Goal: Information Seeking & Learning: Learn about a topic

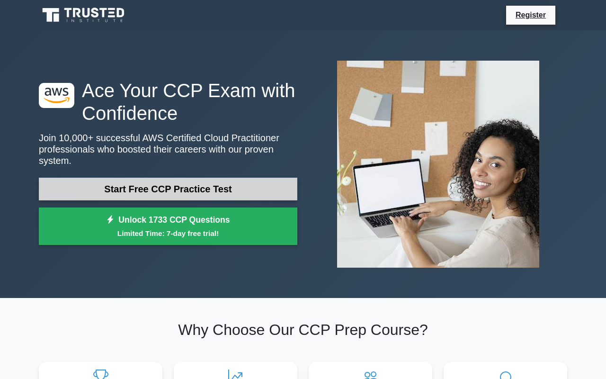
click at [188, 186] on link "Start Free CCP Practice Test" at bounding box center [168, 188] width 258 height 23
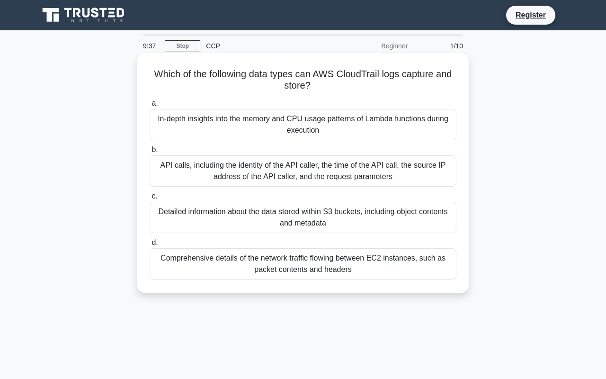
click at [251, 165] on div "API calls, including the identity of the API caller, the time of the API call, …" at bounding box center [303, 170] width 307 height 31
click at [150, 153] on input "b. API calls, including the identity of the API caller, the time of the API cal…" at bounding box center [150, 150] width 0 height 6
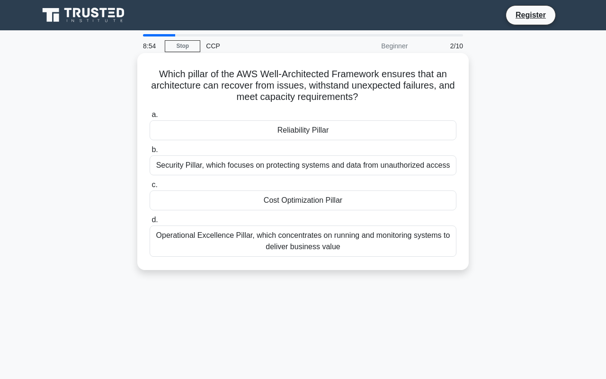
click at [288, 245] on div "Operational Excellence Pillar, which concentrates on running and monitoring sys…" at bounding box center [303, 240] width 307 height 31
click at [150, 223] on input "d. Operational Excellence Pillar, which concentrates on running and monitoring …" at bounding box center [150, 220] width 0 height 6
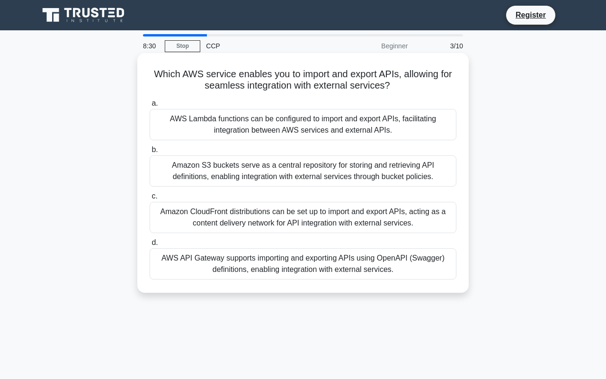
click at [286, 187] on div "a. AWS Lambda functions can be configured to import and export APIs, facilitati…" at bounding box center [303, 189] width 318 height 186
click at [287, 215] on div "Amazon CloudFront distributions can be set up to import and export APIs, acting…" at bounding box center [303, 217] width 307 height 31
click at [150, 199] on input "c. Amazon CloudFront distributions can be set up to import and export APIs, act…" at bounding box center [150, 196] width 0 height 6
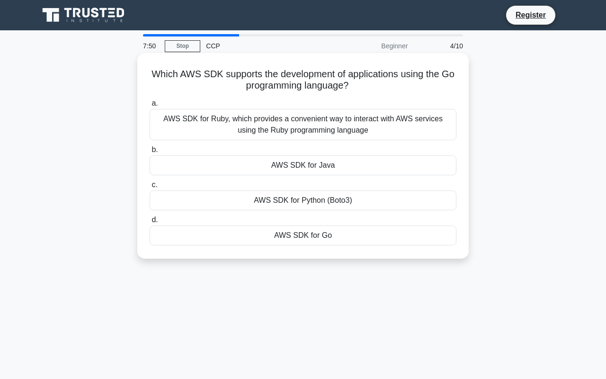
click at [293, 235] on div "AWS SDK for Go" at bounding box center [303, 235] width 307 height 20
click at [150, 223] on input "d. AWS SDK for Go" at bounding box center [150, 220] width 0 height 6
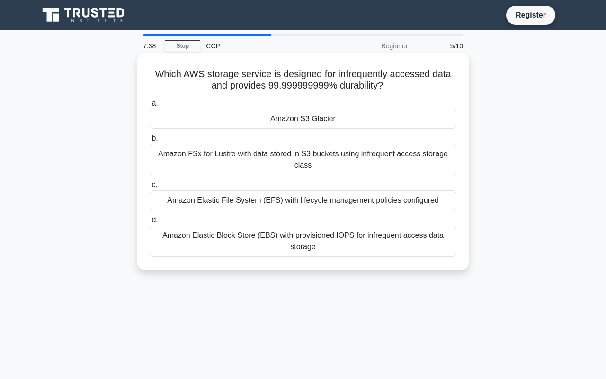
click at [314, 116] on div "Amazon S3 Glacier" at bounding box center [303, 119] width 307 height 20
click at [150, 106] on input "a. Amazon S3 Glacier" at bounding box center [150, 103] width 0 height 6
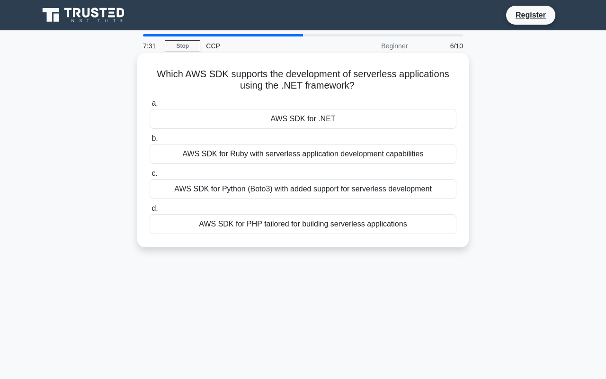
click at [314, 125] on div "AWS SDK for .NET" at bounding box center [303, 119] width 307 height 20
click at [150, 106] on input "a. AWS SDK for .NET" at bounding box center [150, 103] width 0 height 6
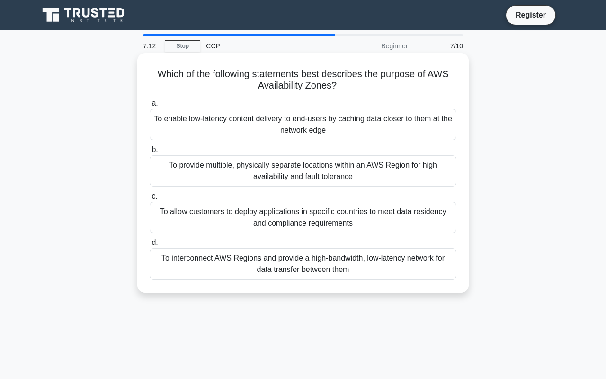
click at [319, 157] on div "To provide multiple, physically separate locations within an AWS Region for hig…" at bounding box center [303, 170] width 307 height 31
click at [150, 153] on input "b. To provide multiple, physically separate locations within an AWS Region for …" at bounding box center [150, 150] width 0 height 6
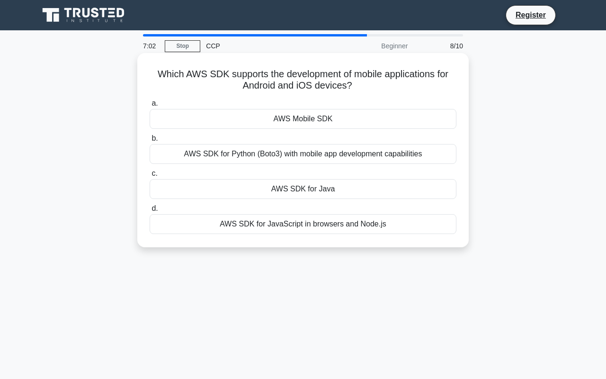
click at [319, 158] on div "AWS SDK for Python (Boto3) with mobile app development capabilities" at bounding box center [303, 154] width 307 height 20
click at [150, 142] on input "b. AWS SDK for Python (Boto3) with mobile app development capabilities" at bounding box center [150, 138] width 0 height 6
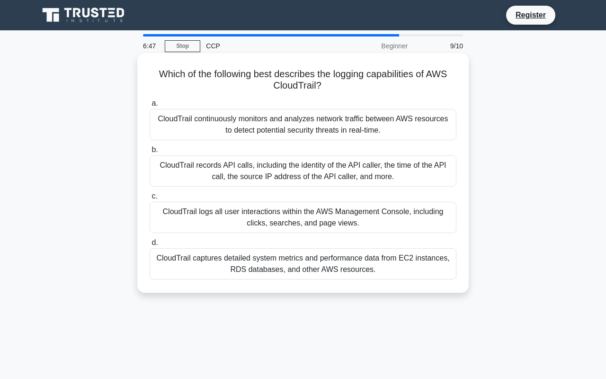
click at [335, 210] on div "CloudTrail logs all user interactions within the AWS Management Console, includ…" at bounding box center [303, 217] width 307 height 31
click at [150, 199] on input "c. CloudTrail logs all user interactions within the AWS Management Console, inc…" at bounding box center [150, 196] width 0 height 6
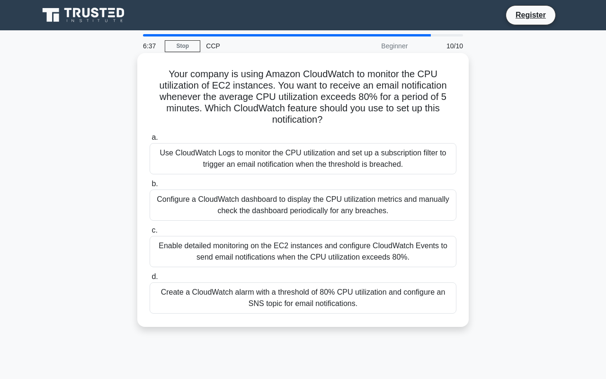
click at [336, 241] on div "Enable detailed monitoring on the EC2 instances and configure CloudWatch Events…" at bounding box center [303, 251] width 307 height 31
click at [150, 233] on input "c. Enable detailed monitoring on the EC2 instances and configure CloudWatch Eve…" at bounding box center [150, 230] width 0 height 6
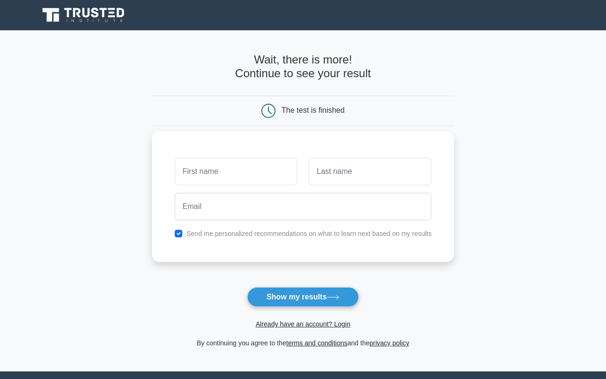
click at [271, 177] on input "text" at bounding box center [236, 171] width 123 height 27
type input "Ramu"
type input "Kolle"
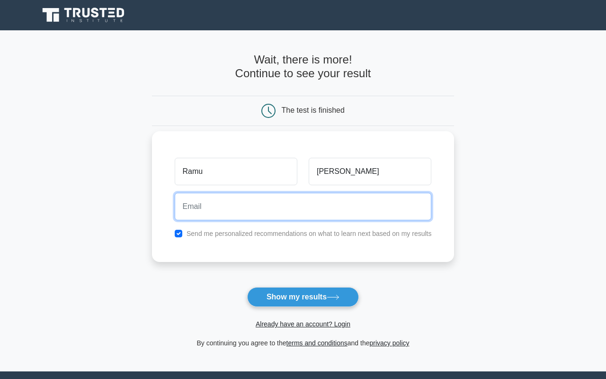
click at [263, 200] on input "email" at bounding box center [303, 206] width 257 height 27
type input "sspkolle1991@gmail.com"
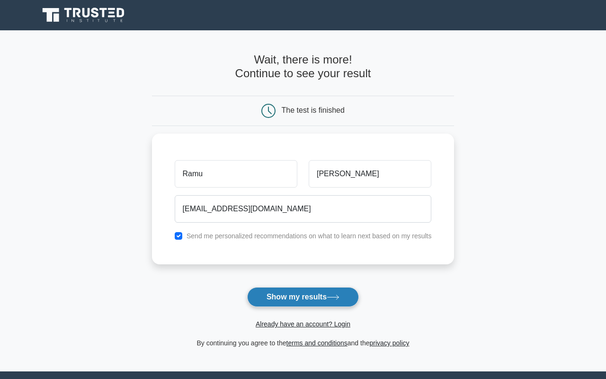
click at [285, 293] on button "Show my results" at bounding box center [303, 297] width 112 height 20
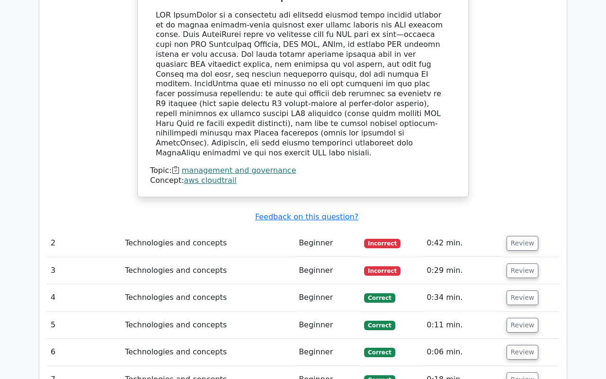
scroll to position [949, 0]
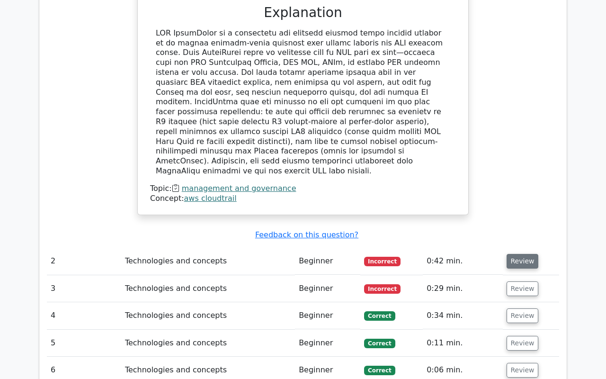
click at [516, 254] on button "Review" at bounding box center [522, 261] width 32 height 15
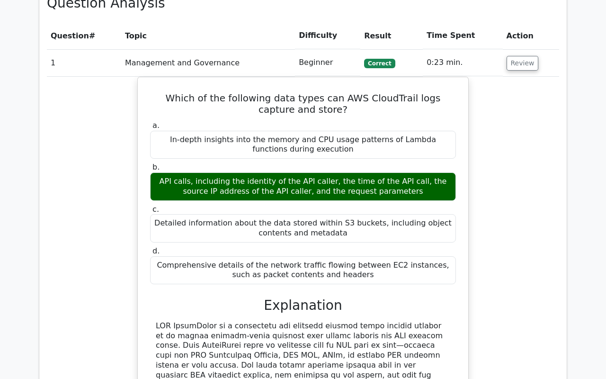
scroll to position [575, 0]
